Goal: Information Seeking & Learning: Learn about a topic

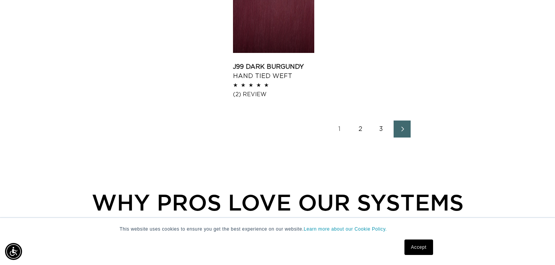
scroll to position [1116, 0]
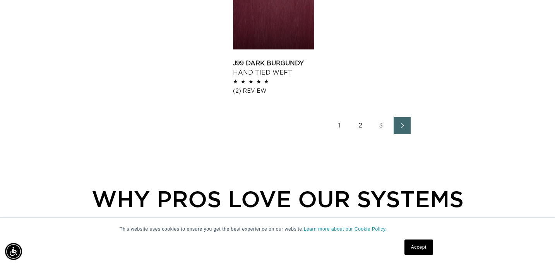
click at [401, 126] on icon "Next page" at bounding box center [402, 125] width 10 height 5
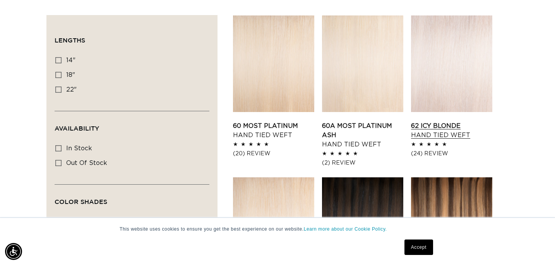
scroll to position [0, 999]
click at [430, 140] on link "62 Icy Blonde Hand Tied Weft" at bounding box center [451, 130] width 81 height 19
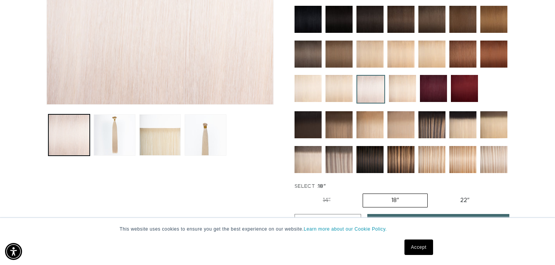
scroll to position [0, 999]
click at [117, 141] on button "Load image 2 in gallery view" at bounding box center [114, 134] width 41 height 41
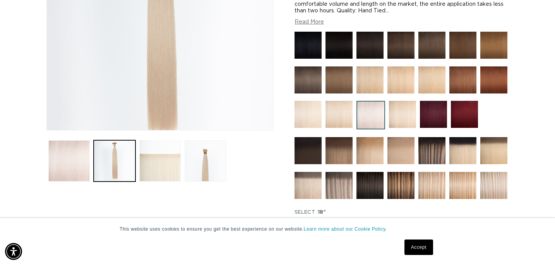
scroll to position [178, 0]
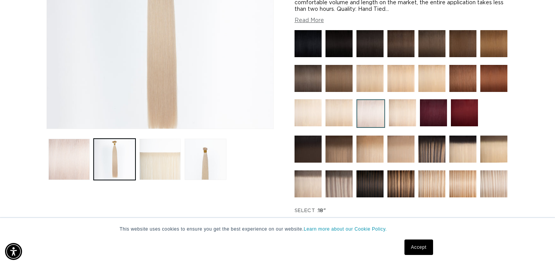
click at [162, 171] on button "Load image 3 in gallery view" at bounding box center [159, 159] width 41 height 41
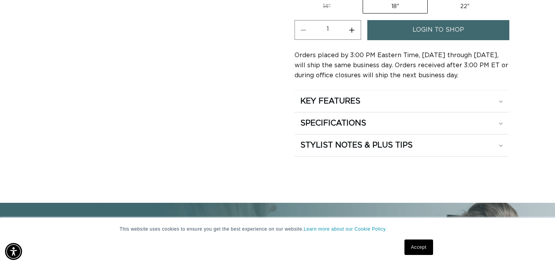
scroll to position [0, 0]
click at [321, 100] on h2 "KEY FEATURES" at bounding box center [330, 101] width 60 height 10
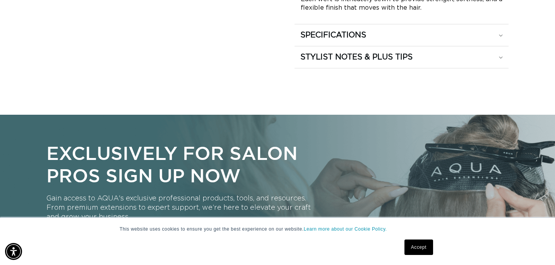
scroll to position [631, 0]
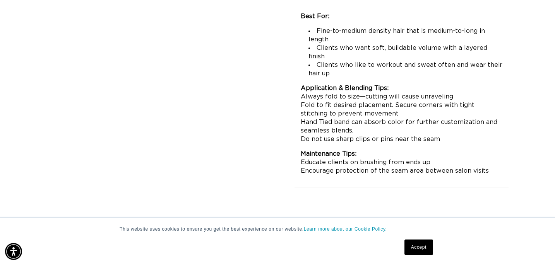
scroll to position [0, 0]
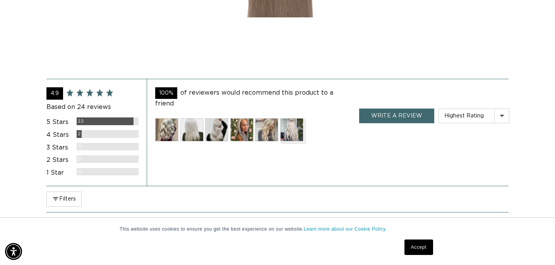
click at [167, 118] on img at bounding box center [166, 129] width 23 height 23
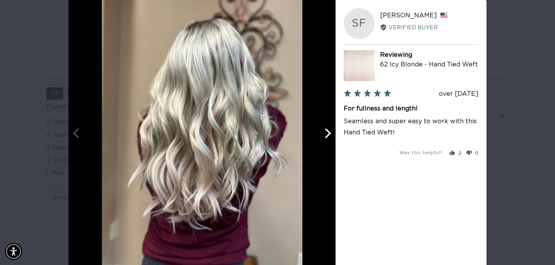
click at [328, 132] on icon "Next" at bounding box center [327, 133] width 10 height 10
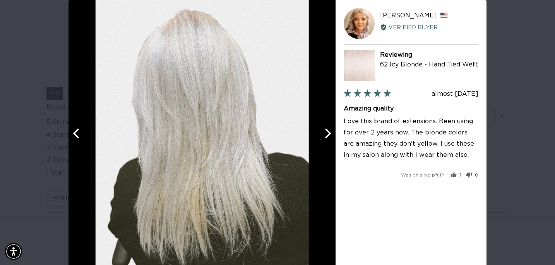
click at [75, 136] on icon "Previous" at bounding box center [76, 133] width 6 height 10
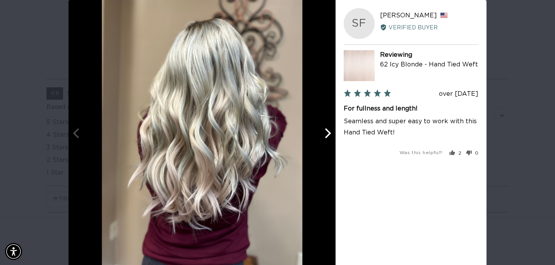
click at [329, 134] on icon "Next" at bounding box center [328, 133] width 6 height 10
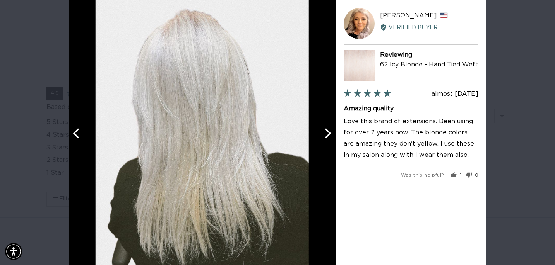
click at [329, 134] on icon "Next" at bounding box center [328, 133] width 6 height 10
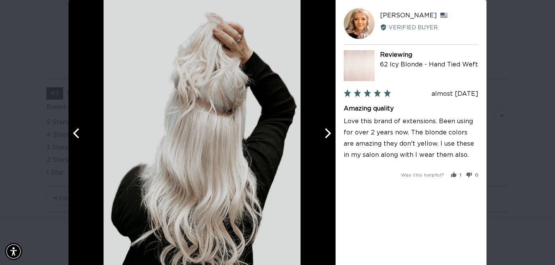
click at [329, 134] on icon "Next" at bounding box center [328, 133] width 6 height 10
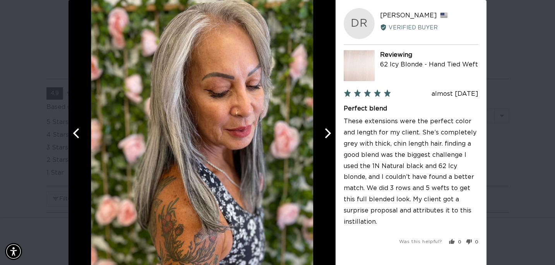
scroll to position [0, 999]
click at [72, 134] on icon "Previous" at bounding box center [77, 133] width 10 height 10
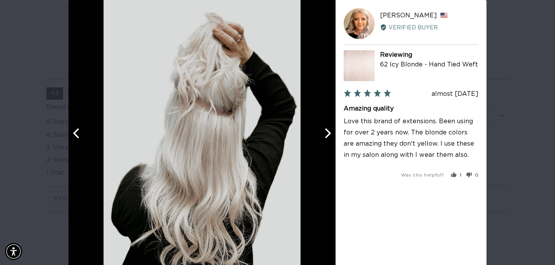
scroll to position [0, 0]
click at [328, 130] on icon "Next" at bounding box center [327, 133] width 10 height 10
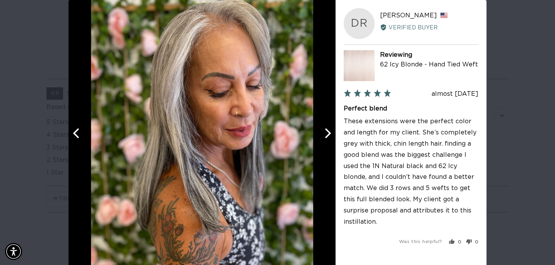
click at [328, 130] on icon "Next" at bounding box center [327, 133] width 10 height 10
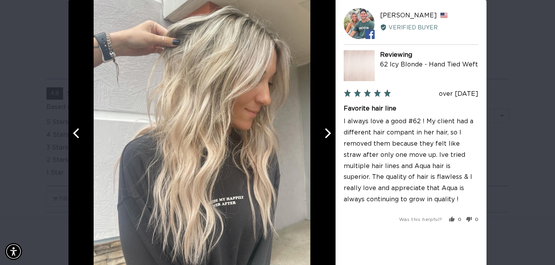
scroll to position [0, 999]
click at [74, 133] on icon "Previous" at bounding box center [76, 133] width 6 height 10
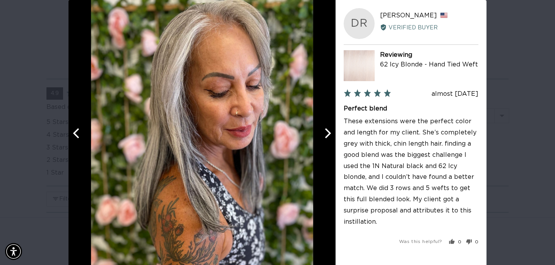
scroll to position [0, 500]
click at [331, 131] on icon "Next" at bounding box center [327, 133] width 10 height 10
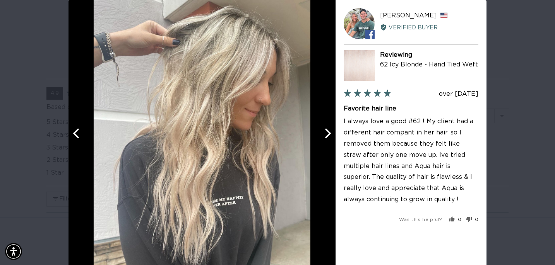
scroll to position [0, 999]
click at [331, 131] on icon "Next" at bounding box center [327, 133] width 10 height 10
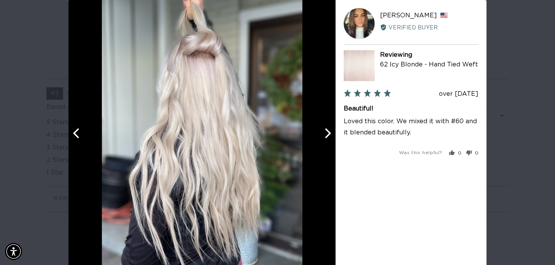
click at [333, 130] on button "Next" at bounding box center [326, 133] width 17 height 17
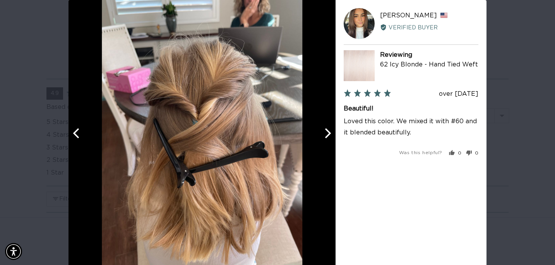
scroll to position [0, 0]
click at [333, 130] on button "Next" at bounding box center [326, 133] width 17 height 17
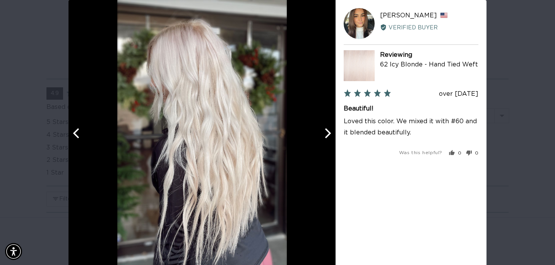
scroll to position [0, 500]
click at [333, 130] on button "Next" at bounding box center [326, 133] width 17 height 17
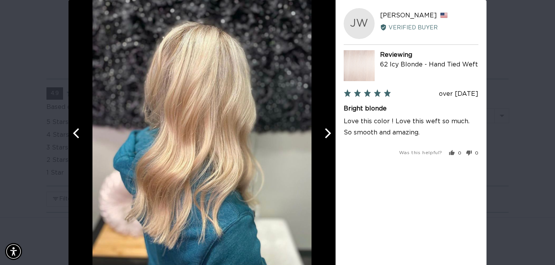
scroll to position [0, 999]
click at [329, 133] on icon "Next" at bounding box center [328, 133] width 6 height 10
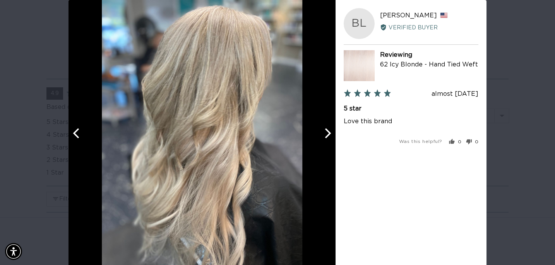
scroll to position [0, 0]
click at [329, 133] on icon "Next" at bounding box center [328, 133] width 6 height 10
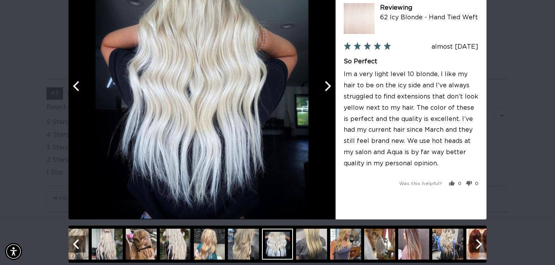
scroll to position [0, 500]
click at [447, 241] on img at bounding box center [447, 244] width 31 height 31
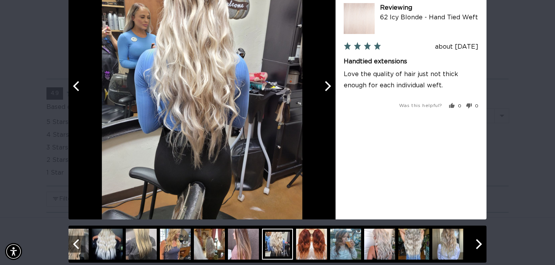
scroll to position [0, 0]
click at [478, 246] on icon "Next" at bounding box center [479, 244] width 6 height 10
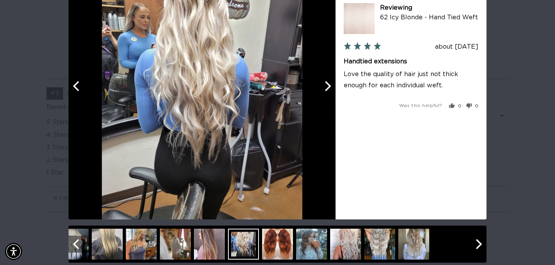
scroll to position [0, 500]
click at [74, 245] on icon "Previous" at bounding box center [76, 244] width 6 height 10
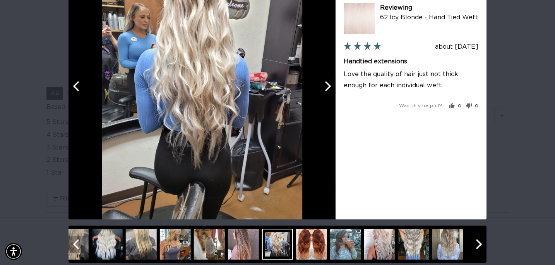
click at [74, 245] on icon "Previous" at bounding box center [76, 244] width 6 height 10
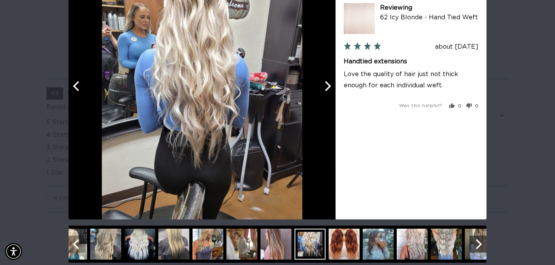
click at [74, 245] on icon "Previous" at bounding box center [76, 244] width 6 height 10
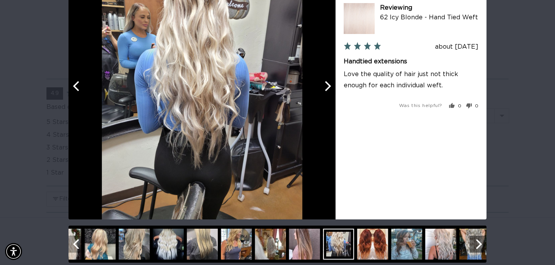
click at [74, 245] on icon "Previous" at bounding box center [76, 244] width 6 height 10
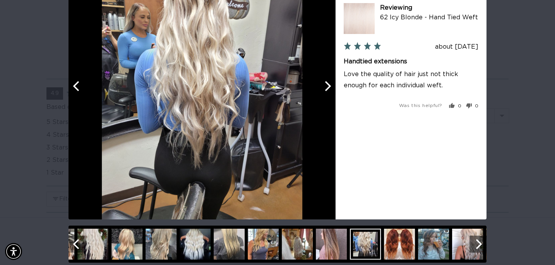
click at [74, 245] on icon "Previous" at bounding box center [76, 244] width 6 height 10
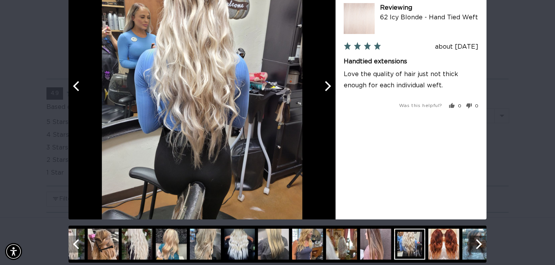
click at [74, 245] on icon "Previous" at bounding box center [76, 244] width 6 height 10
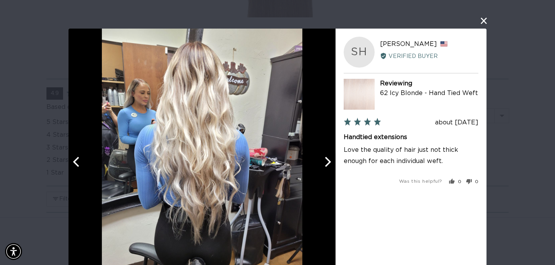
scroll to position [0, 0]
click at [483, 20] on button "close this modal window" at bounding box center [483, 20] width 9 height 9
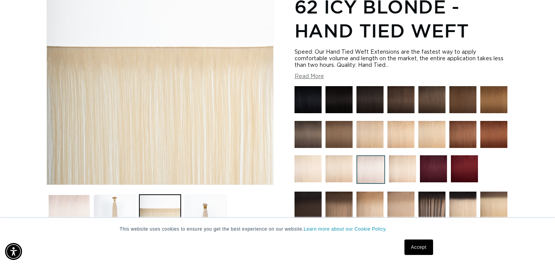
click at [398, 167] on img at bounding box center [402, 168] width 27 height 27
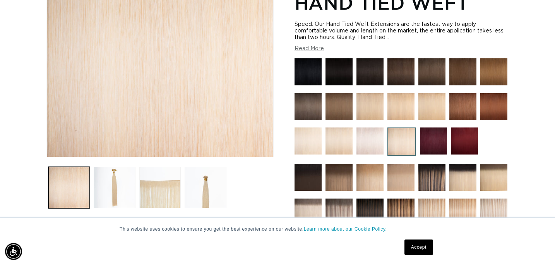
scroll to position [149, 0]
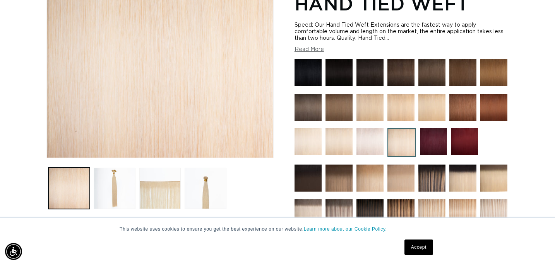
click at [336, 144] on img at bounding box center [338, 141] width 27 height 27
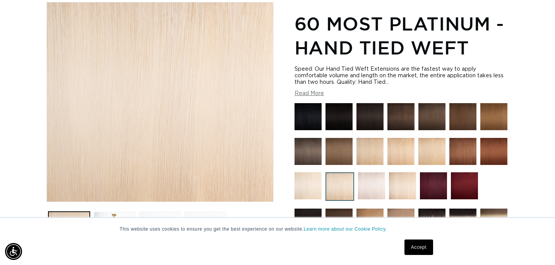
scroll to position [93, 0]
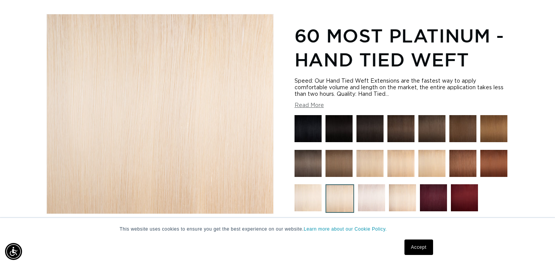
click at [372, 196] on img at bounding box center [371, 197] width 27 height 27
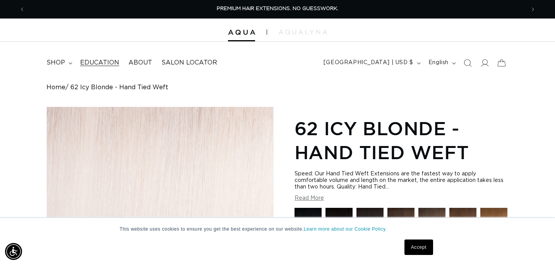
click at [103, 62] on span "Education" at bounding box center [99, 63] width 39 height 8
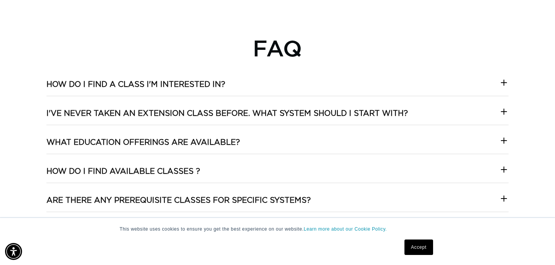
scroll to position [1352, 0]
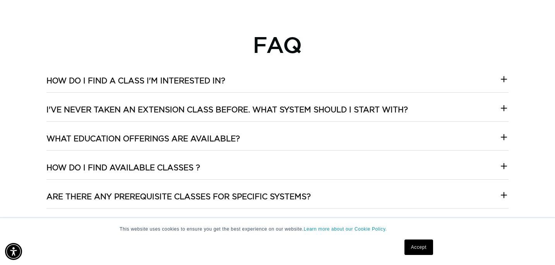
click at [189, 76] on h3 "How do I find a class I'm interested in?" at bounding box center [135, 81] width 179 height 10
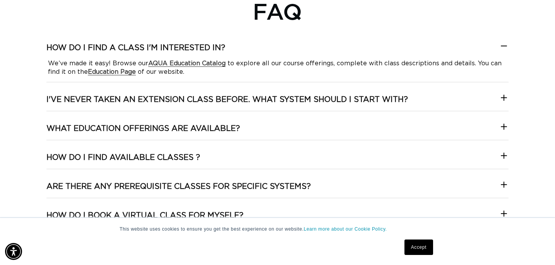
scroll to position [0, 500]
